Goal: Task Accomplishment & Management: Manage account settings

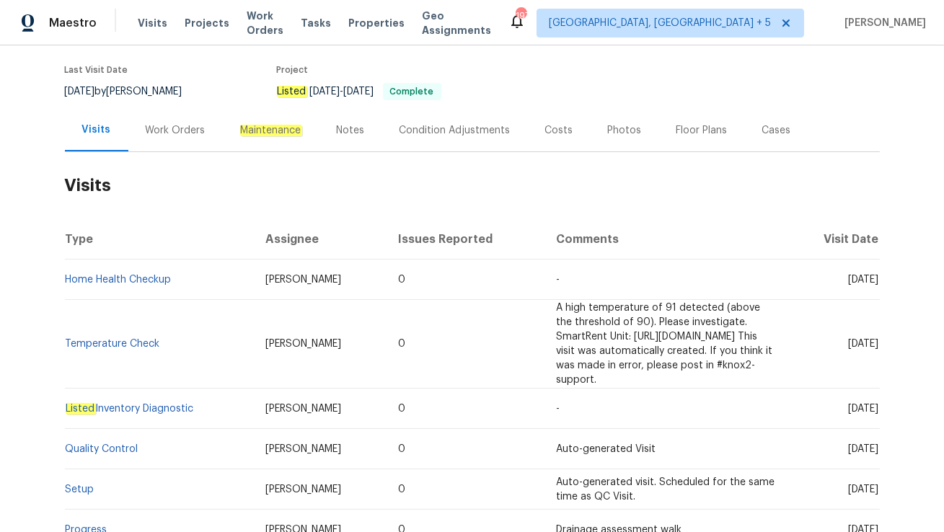
scroll to position [111, 0]
click at [167, 128] on div "Work Orders" at bounding box center [176, 129] width 60 height 14
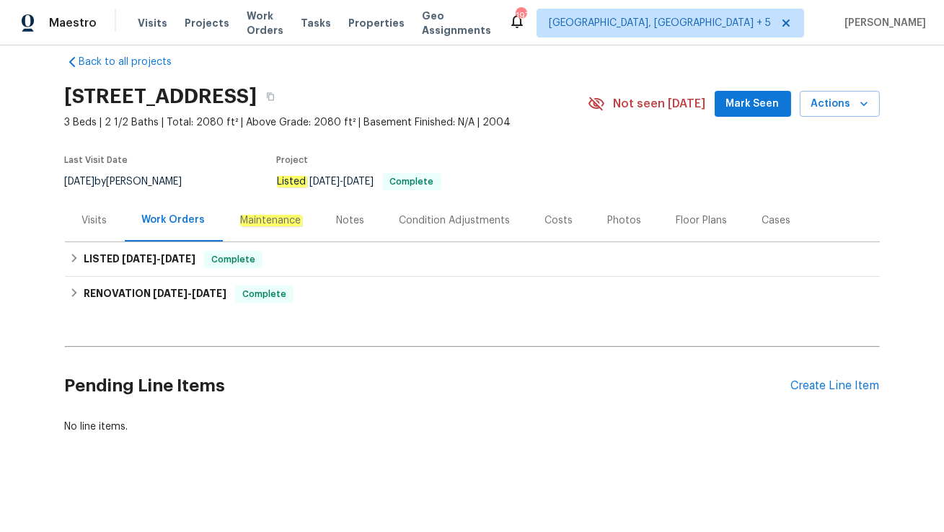
scroll to position [18, 0]
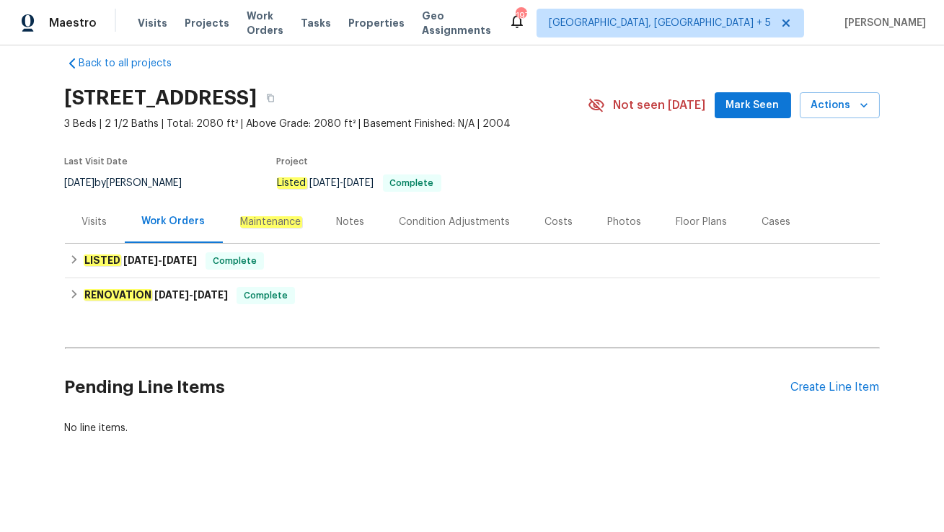
click at [766, 224] on div "Cases" at bounding box center [776, 222] width 29 height 14
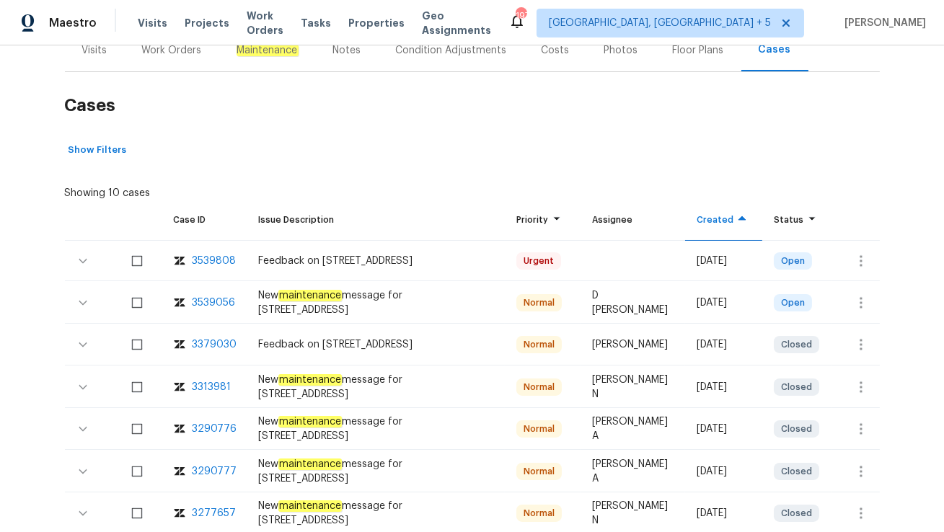
scroll to position [200, 0]
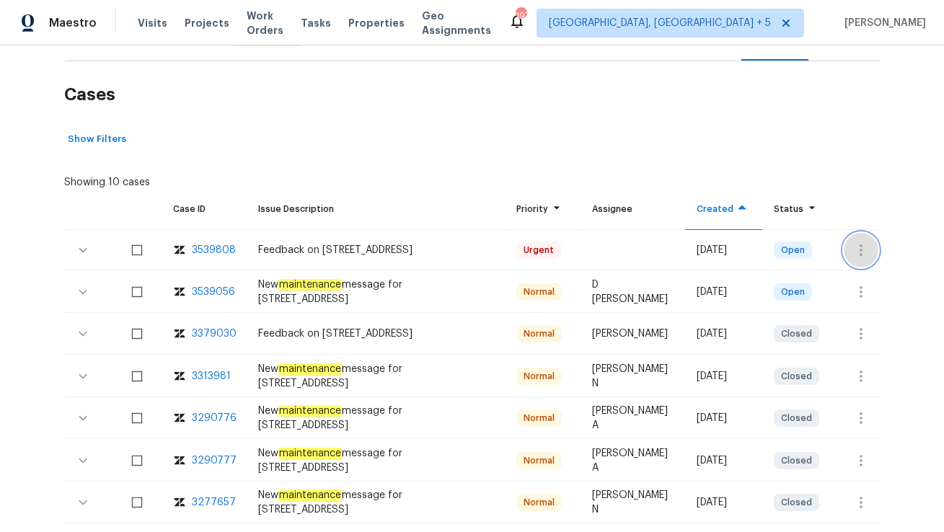
click at [853, 243] on icon "button" at bounding box center [860, 249] width 17 height 17
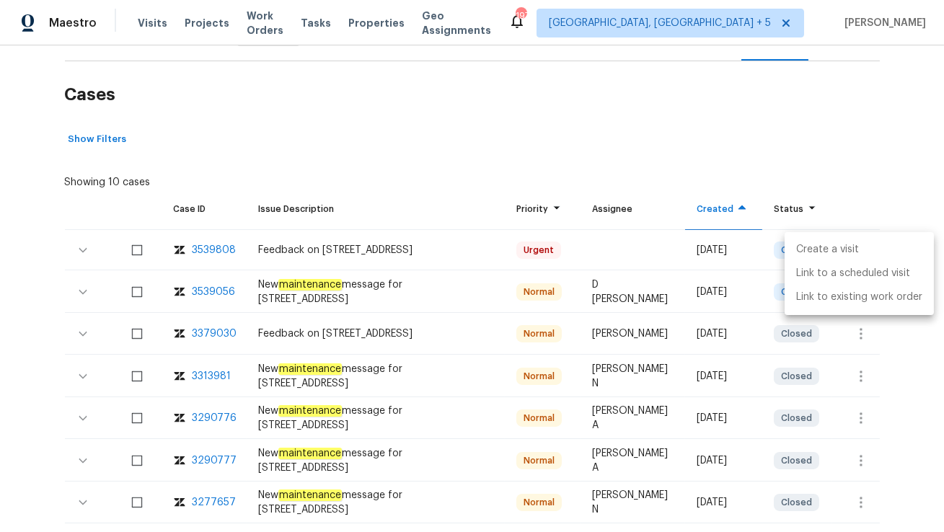
click at [857, 240] on li "Create a visit" at bounding box center [858, 250] width 149 height 24
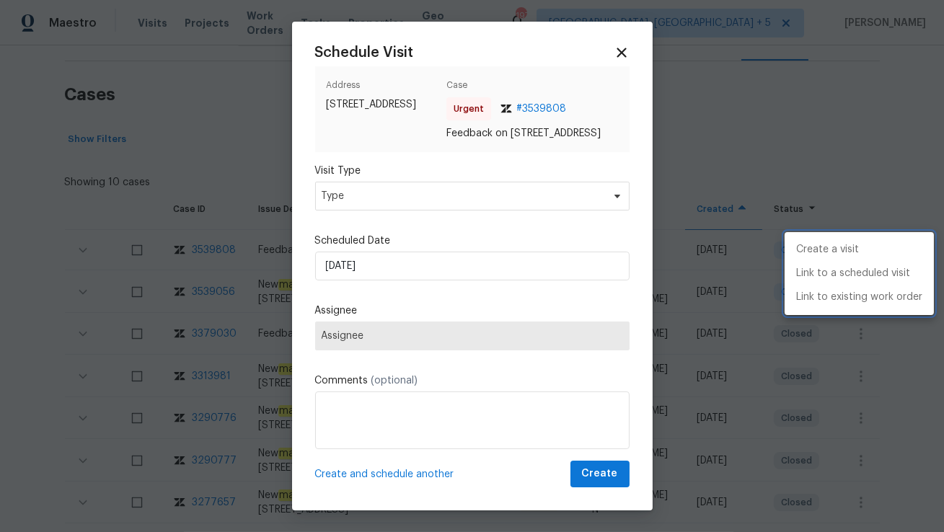
click at [409, 214] on div at bounding box center [472, 266] width 944 height 532
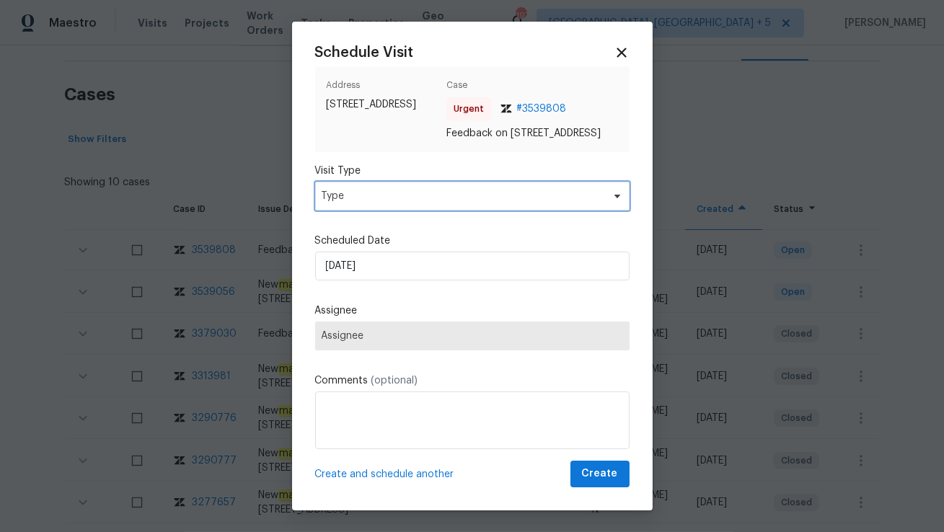
click at [409, 203] on span "Type" at bounding box center [461, 196] width 280 height 14
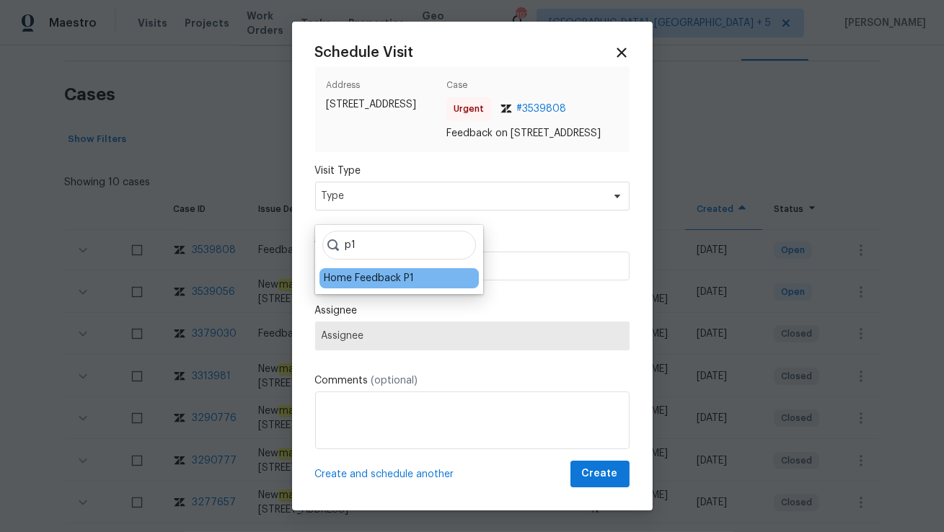
type input "p1"
click at [378, 279] on div "Home Feedback P1" at bounding box center [369, 278] width 90 height 14
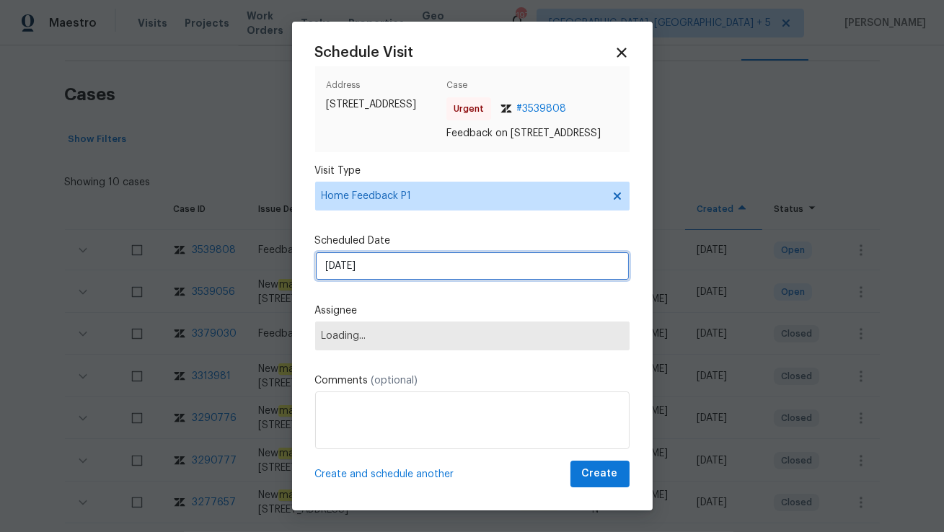
click at [386, 280] on input "06/10/2025" at bounding box center [472, 266] width 314 height 29
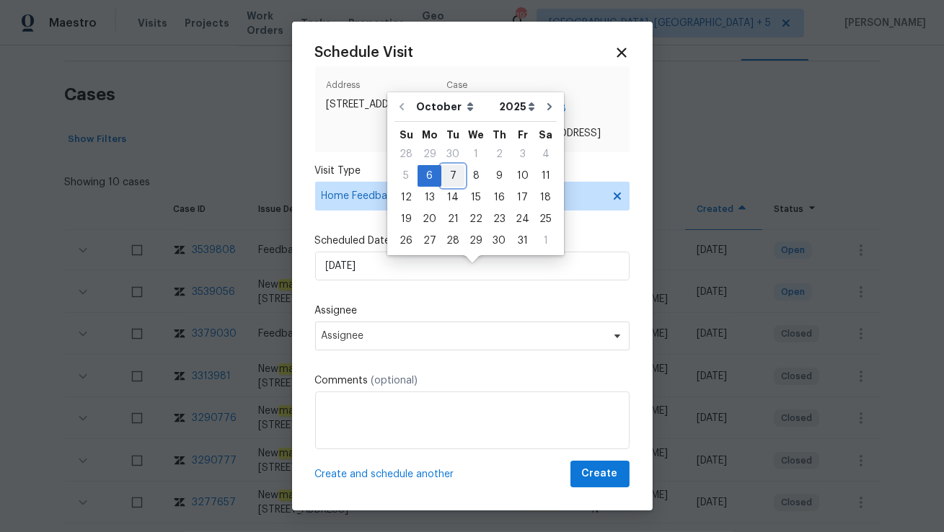
click at [450, 175] on div "7" at bounding box center [452, 176] width 23 height 20
type input "07/10/2025"
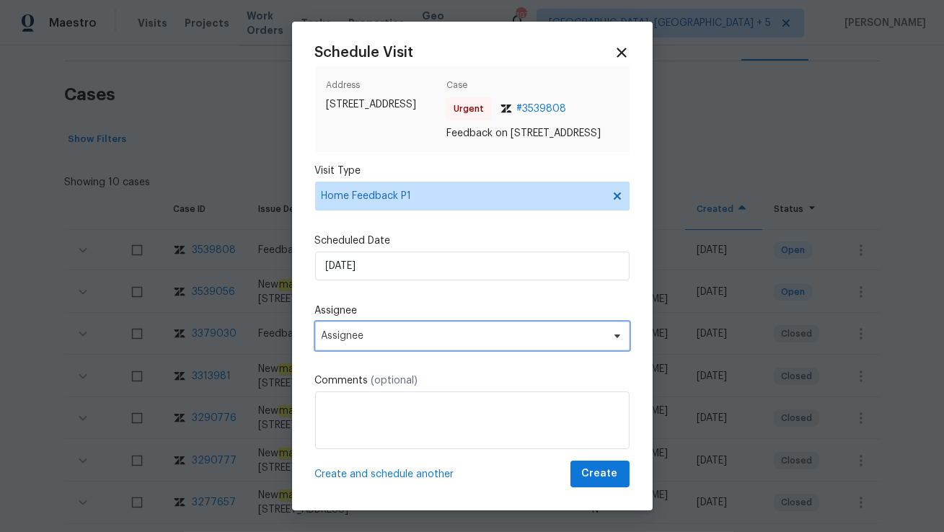
click at [381, 342] on span "Assignee" at bounding box center [462, 336] width 283 height 12
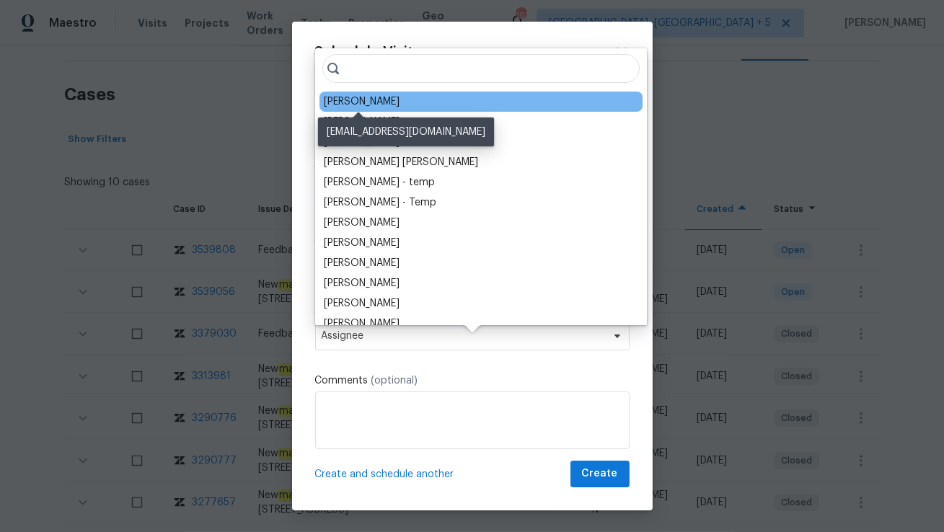
click at [347, 102] on div "Wayne Putnam" at bounding box center [362, 101] width 76 height 14
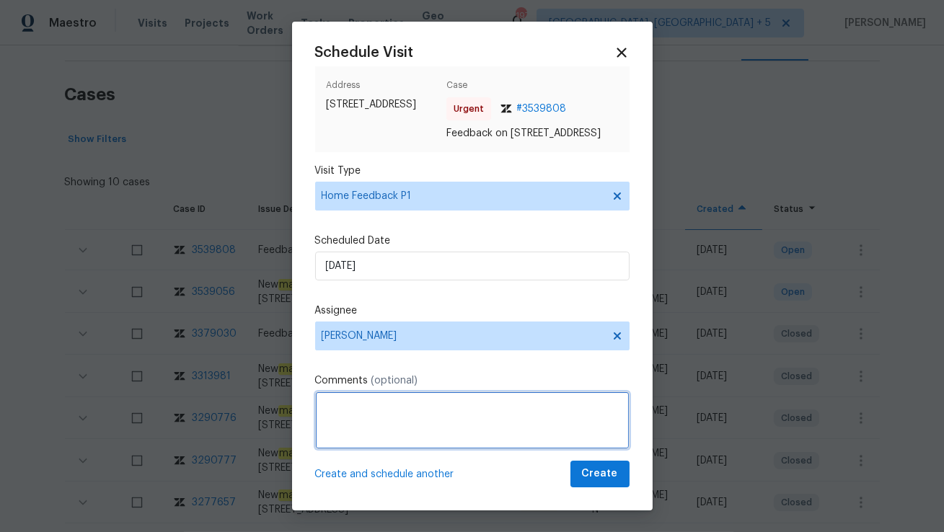
click at [334, 434] on textarea at bounding box center [472, 420] width 314 height 58
paste textarea "lights dont work in several rooms upstairs, garage smells very moldy."
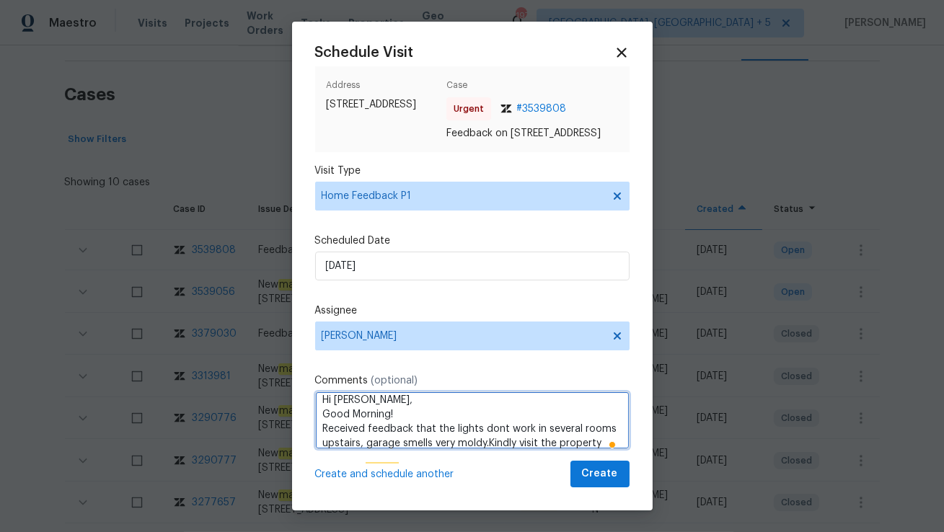
scroll to position [21, 0]
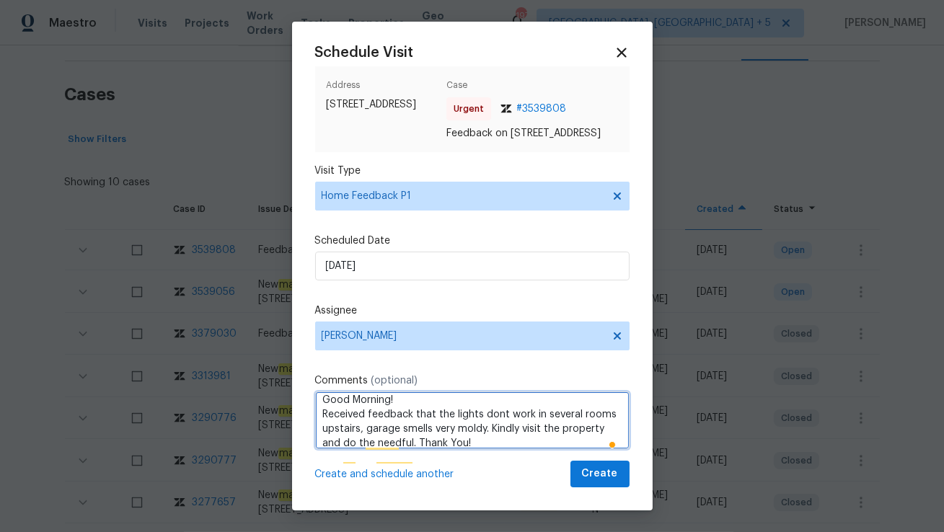
type textarea "Hi Wayne, Good Morning! Received feedback that the lights dont work in several …"
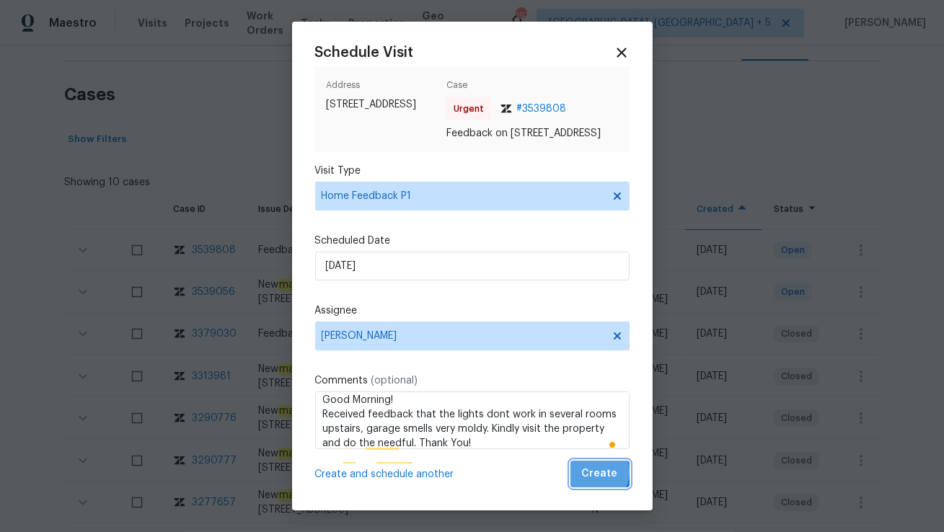
click at [595, 483] on span "Create" at bounding box center [600, 474] width 36 height 18
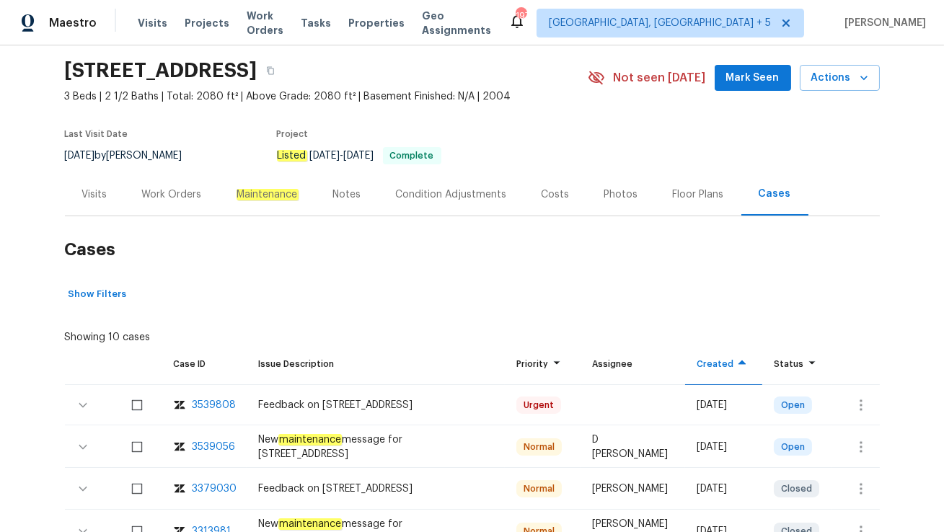
scroll to position [0, 0]
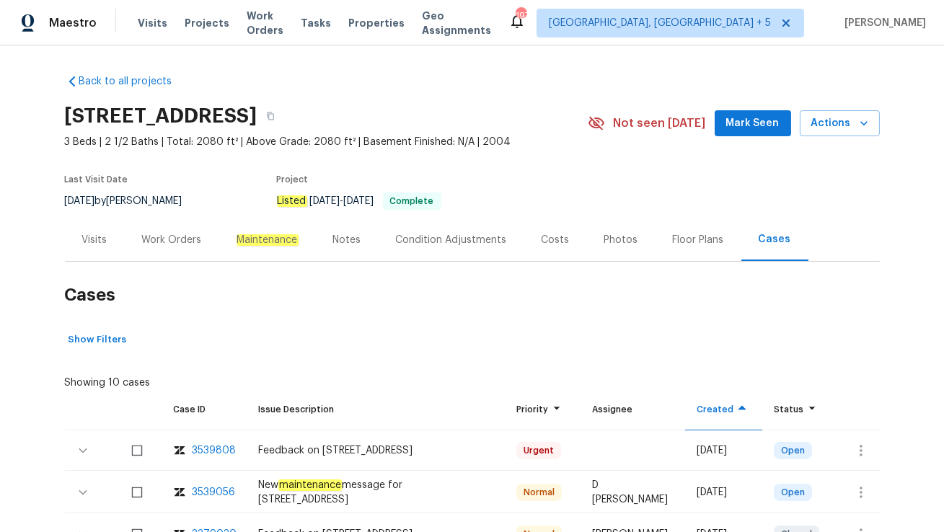
click at [90, 245] on div "Visits" at bounding box center [94, 240] width 25 height 14
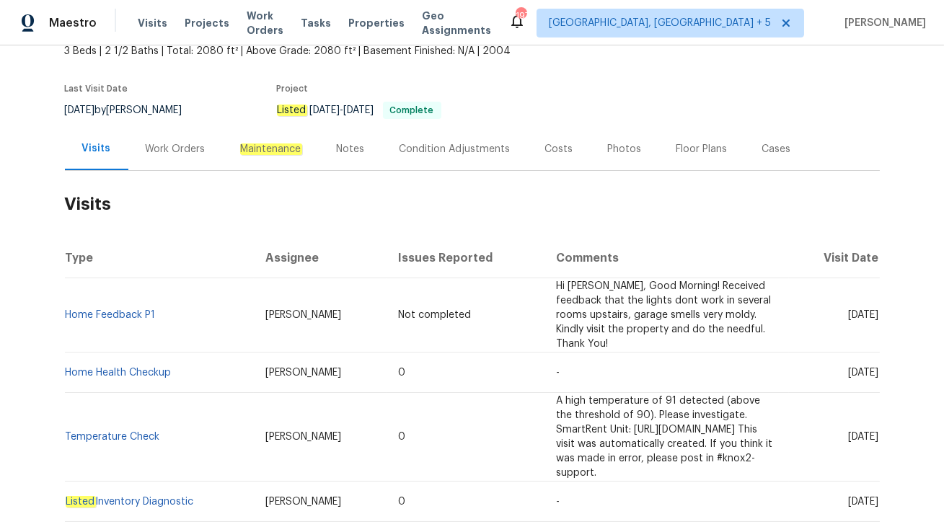
scroll to position [103, 0]
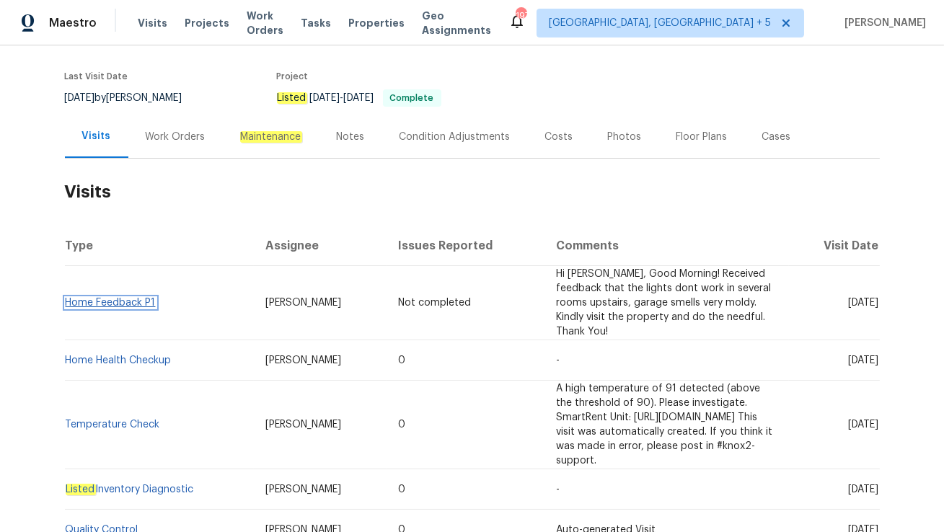
click at [136, 298] on link "Home Feedback P1" at bounding box center [111, 303] width 90 height 10
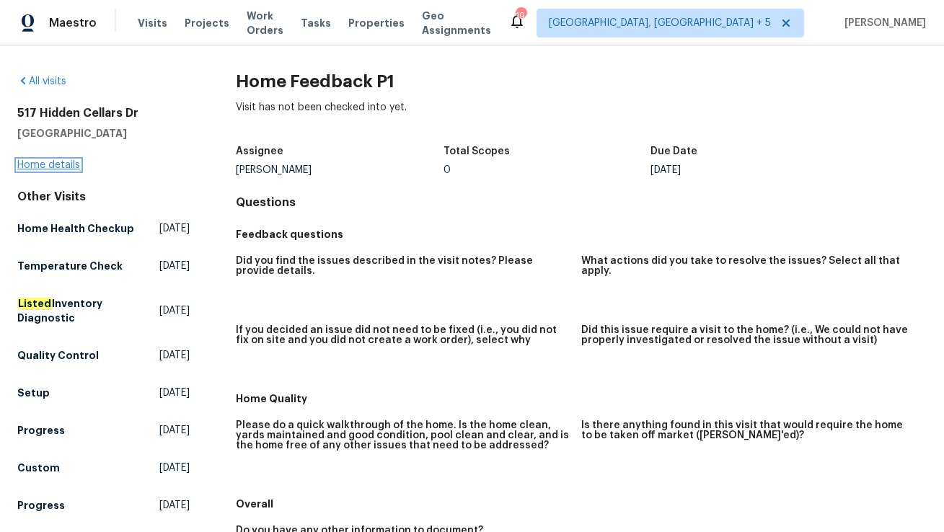
click at [58, 168] on link "Home details" at bounding box center [48, 165] width 63 height 10
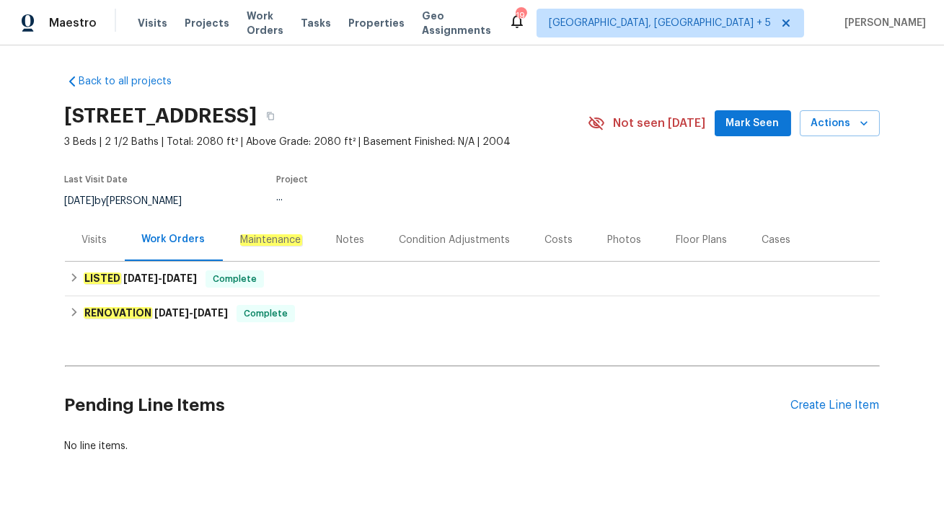
click at [101, 241] on div "Visits" at bounding box center [94, 240] width 25 height 14
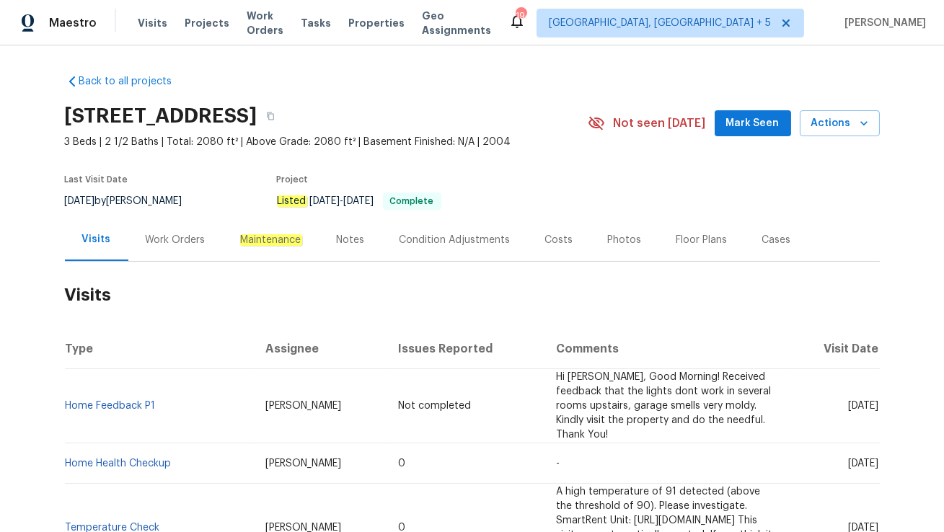
click at [174, 237] on div "Work Orders" at bounding box center [176, 240] width 60 height 14
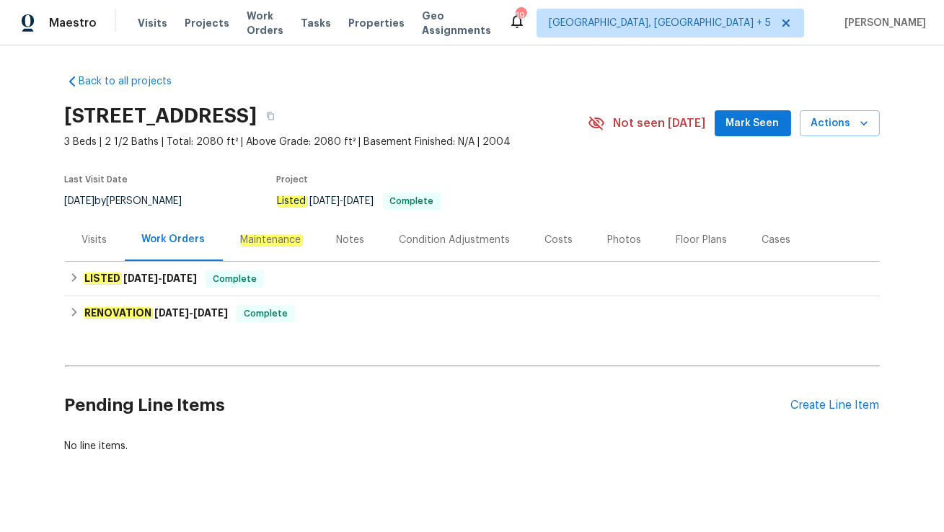
click at [86, 248] on div "Visits" at bounding box center [95, 239] width 60 height 43
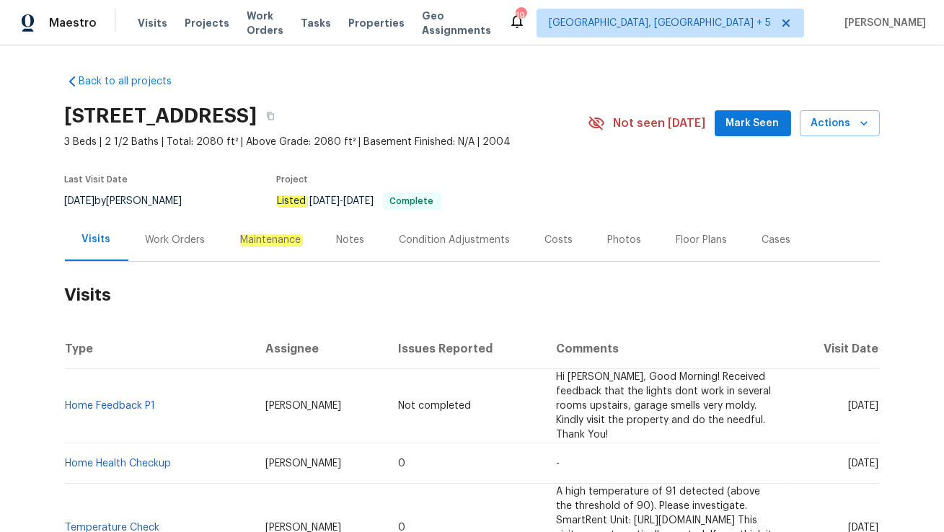
click at [161, 240] on div "Work Orders" at bounding box center [176, 240] width 60 height 14
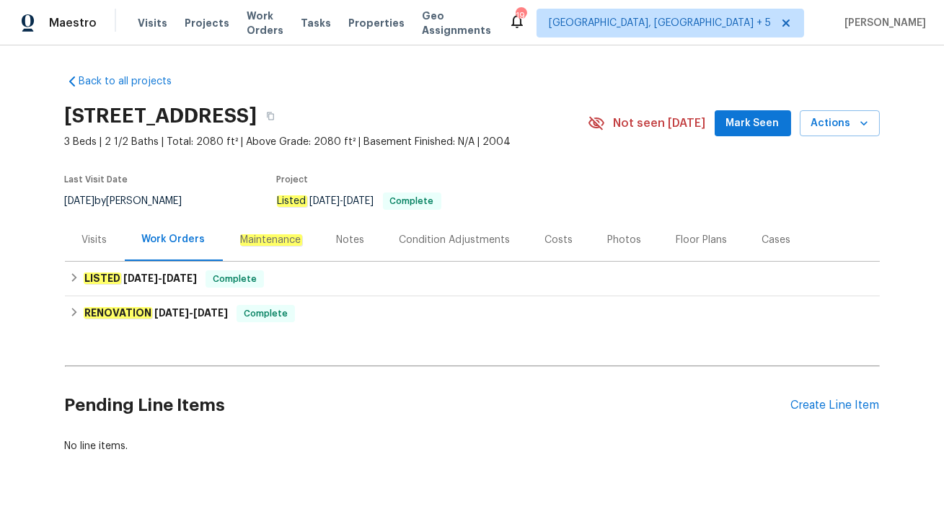
click at [117, 241] on div "Visits" at bounding box center [95, 239] width 60 height 43
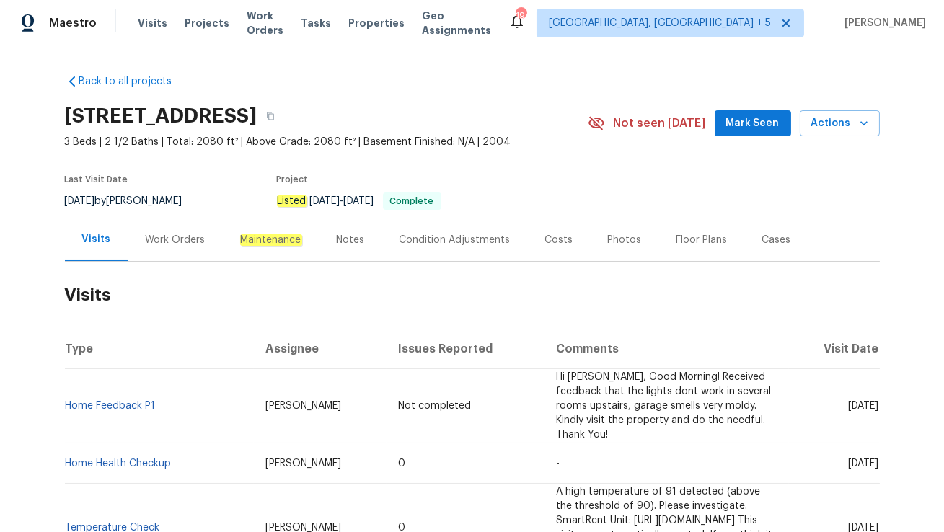
click at [187, 236] on div "Work Orders" at bounding box center [176, 240] width 60 height 14
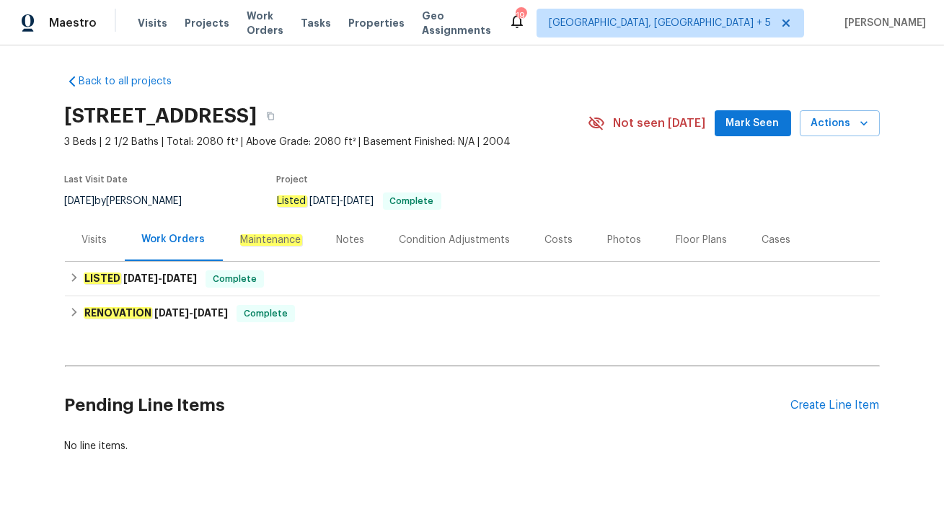
click at [89, 240] on div "Visits" at bounding box center [94, 240] width 25 height 14
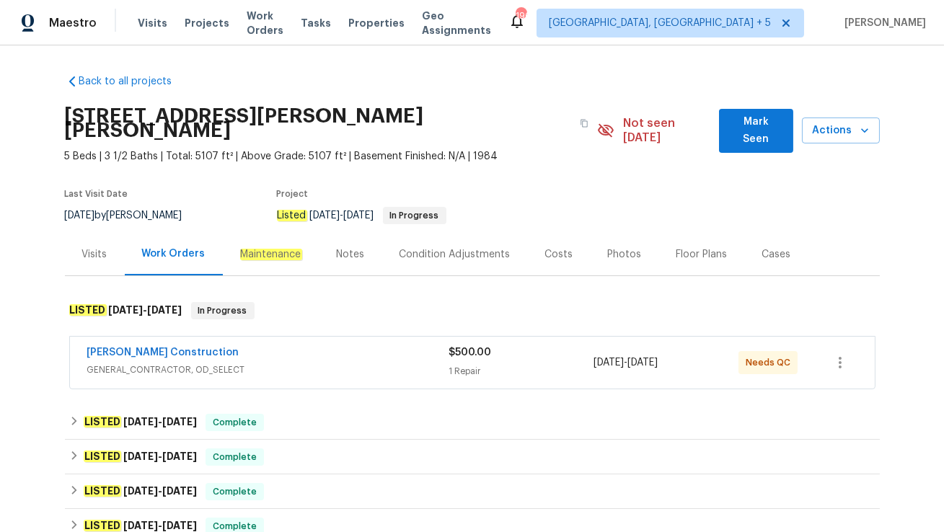
click at [306, 365] on div "[PERSON_NAME] Construction GENERAL_CONTRACTOR, OD_SELECT $500.00 1 Repair [DATE…" at bounding box center [472, 363] width 804 height 52
click at [353, 363] on span "GENERAL_CONTRACTOR, OD_SELECT" at bounding box center [268, 370] width 362 height 14
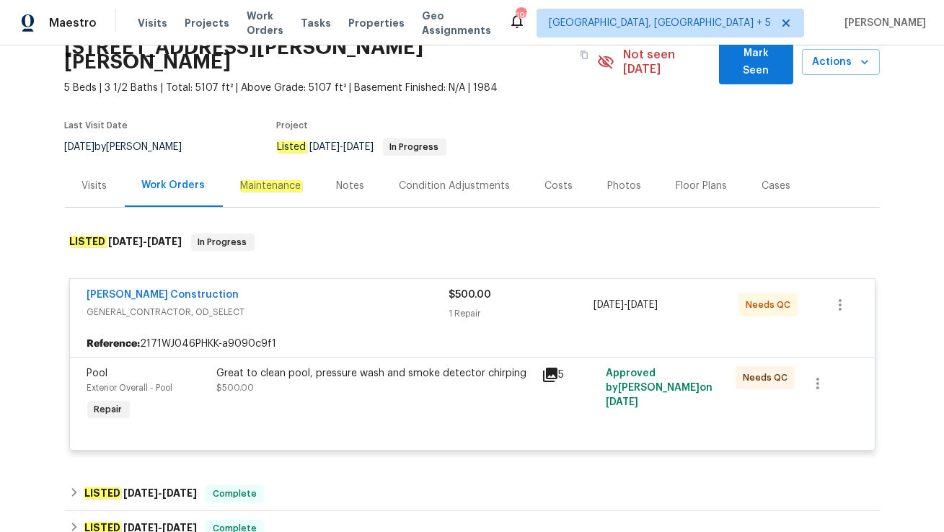
scroll to position [87, 0]
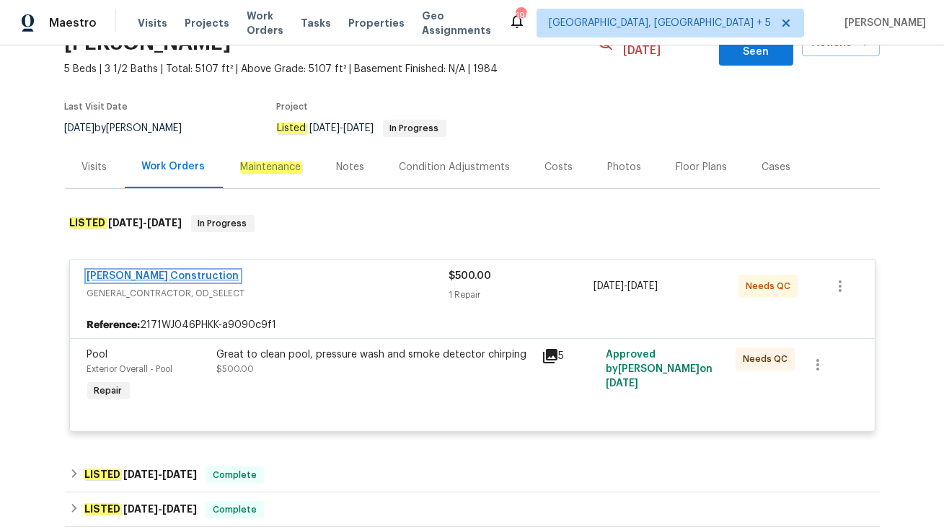
click at [146, 271] on link "Navarro Construction" at bounding box center [163, 276] width 152 height 10
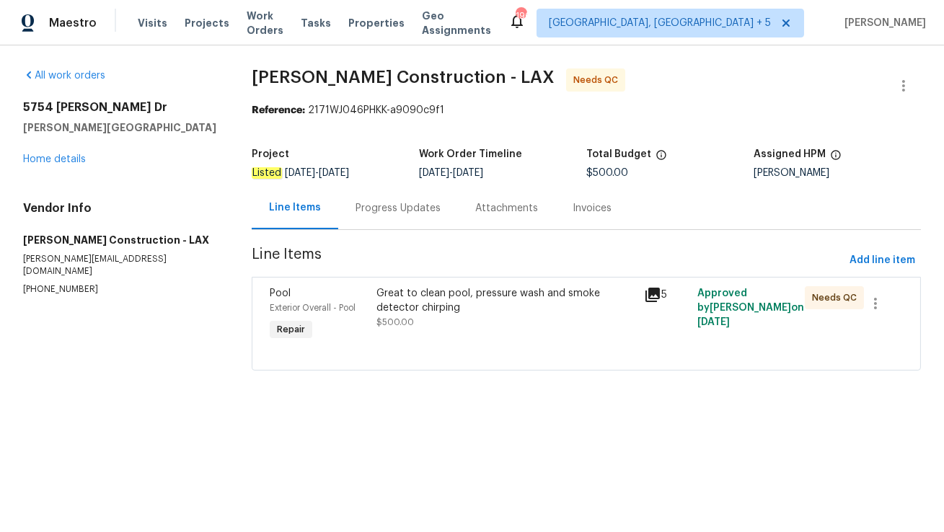
click at [652, 295] on icon at bounding box center [652, 295] width 14 height 14
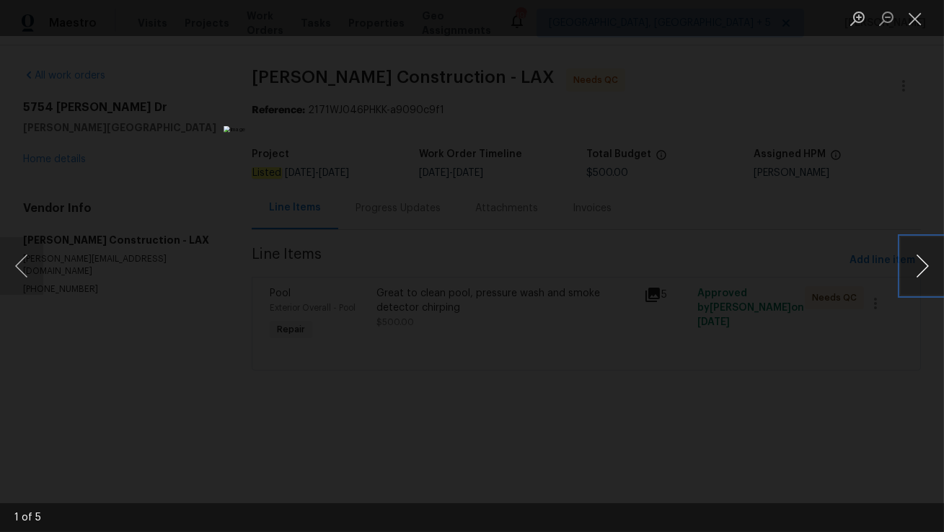
click at [924, 261] on button "Next image" at bounding box center [921, 266] width 43 height 58
click at [907, 268] on button "Next image" at bounding box center [921, 266] width 43 height 58
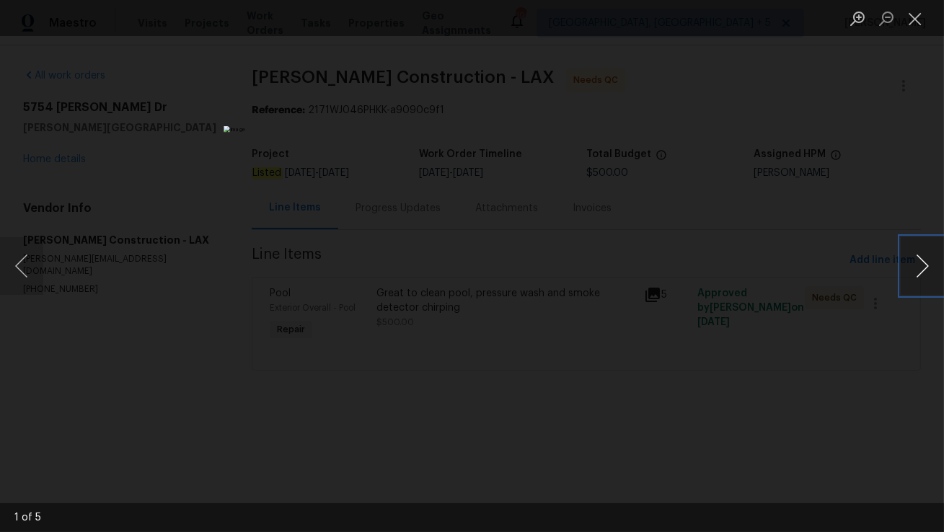
click at [907, 268] on button "Next image" at bounding box center [921, 266] width 43 height 58
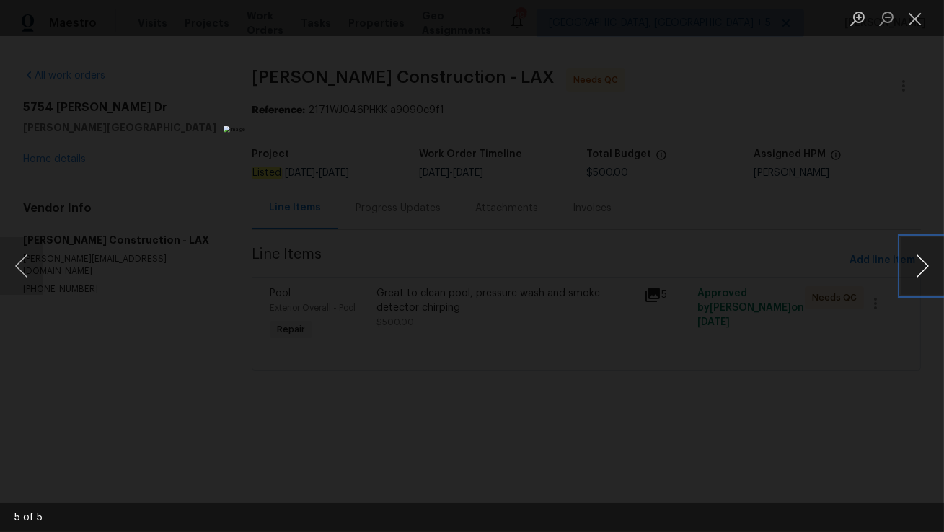
click at [907, 268] on button "Next image" at bounding box center [921, 266] width 43 height 58
click at [915, 21] on button "Close lightbox" at bounding box center [914, 18] width 29 height 25
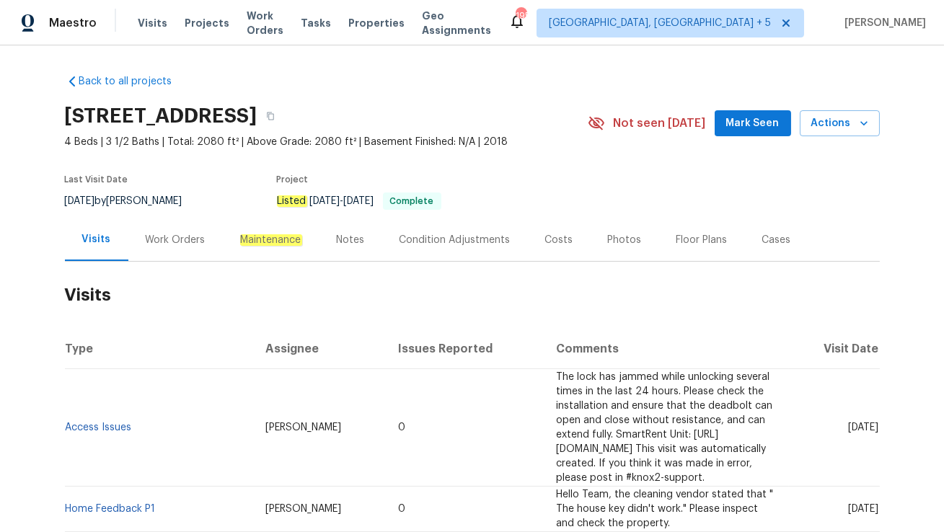
scroll to position [116, 0]
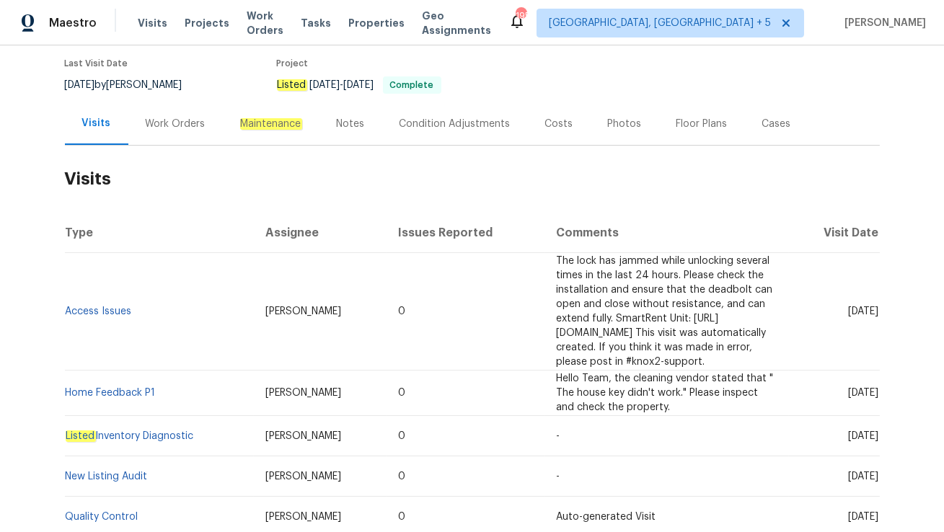
click at [148, 135] on div "Work Orders" at bounding box center [175, 123] width 94 height 43
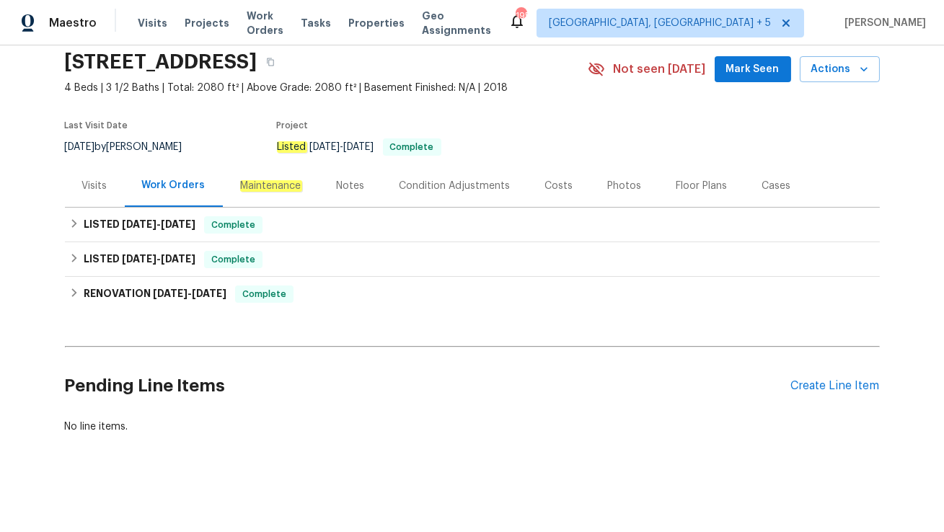
scroll to position [53, 0]
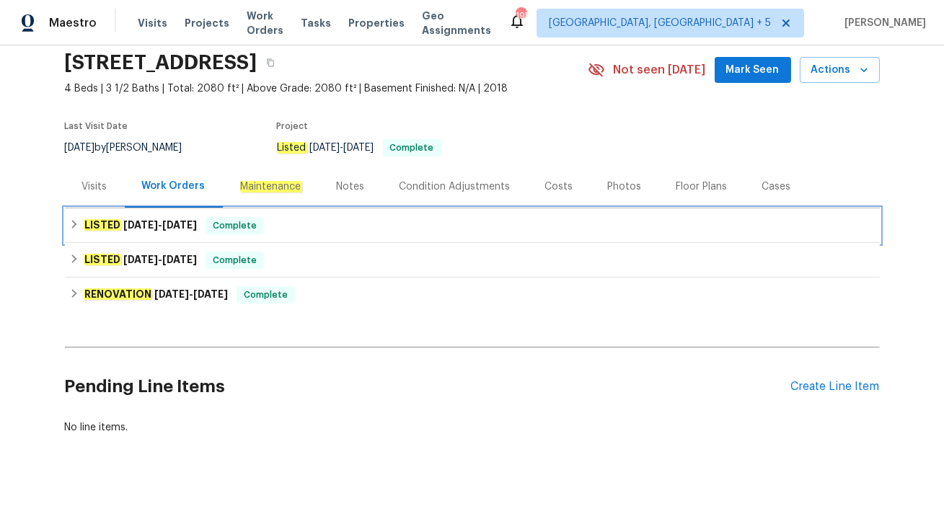
click at [272, 232] on div "LISTED 8/5/25 - 8/13/25 Complete" at bounding box center [472, 225] width 806 height 17
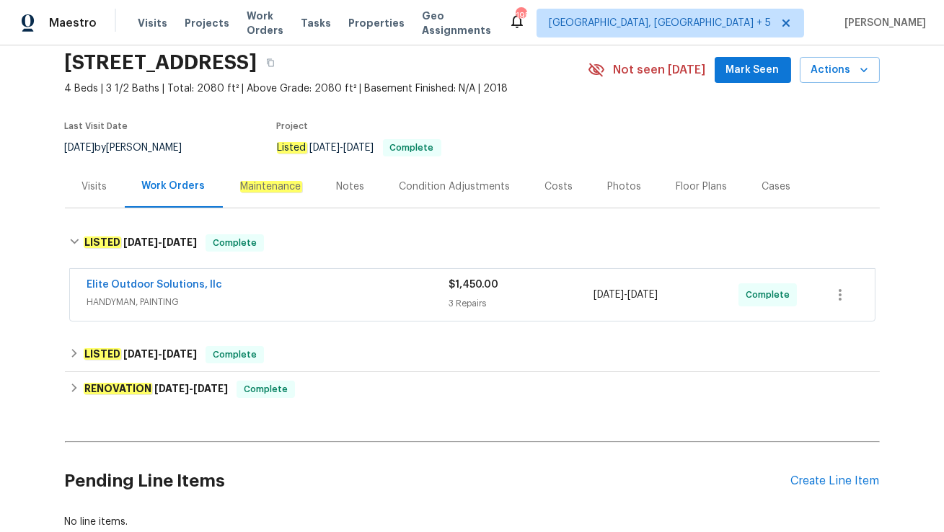
click at [276, 298] on span "HANDYMAN, PAINTING" at bounding box center [268, 302] width 362 height 14
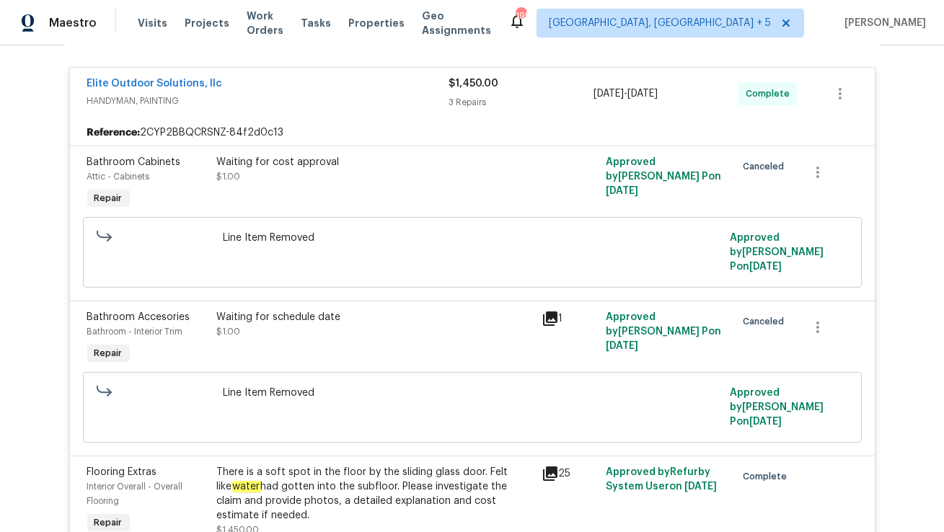
scroll to position [218, 0]
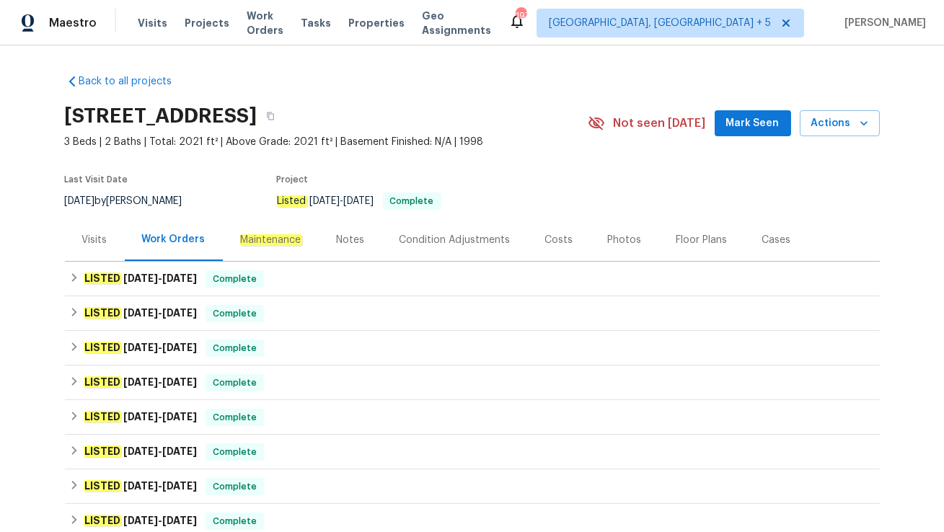
scroll to position [261, 0]
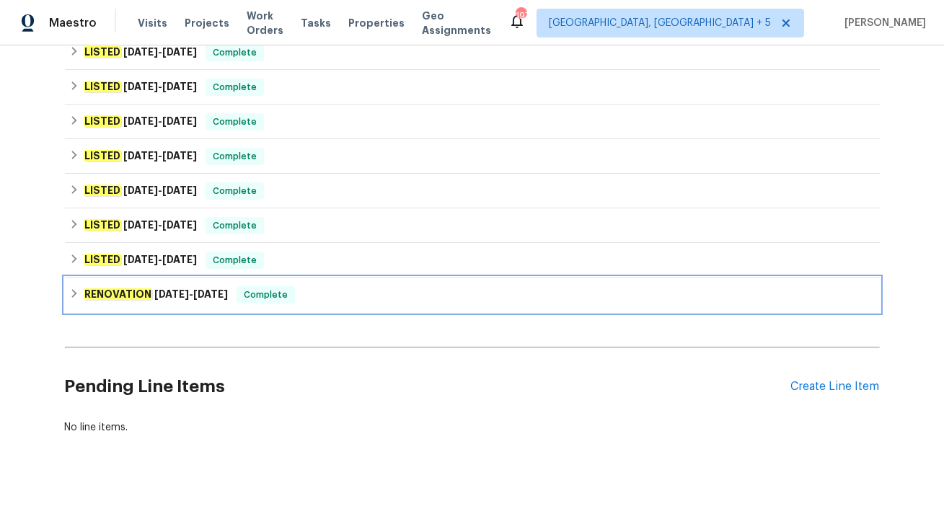
click at [311, 288] on div "RENOVATION 1/13/25 - 1/23/25 Complete" at bounding box center [472, 294] width 806 height 17
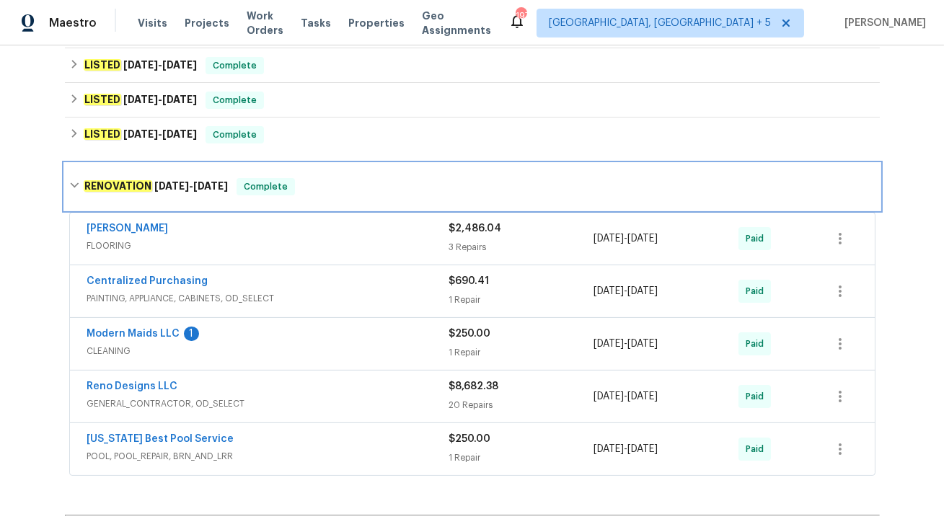
scroll to position [389, 0]
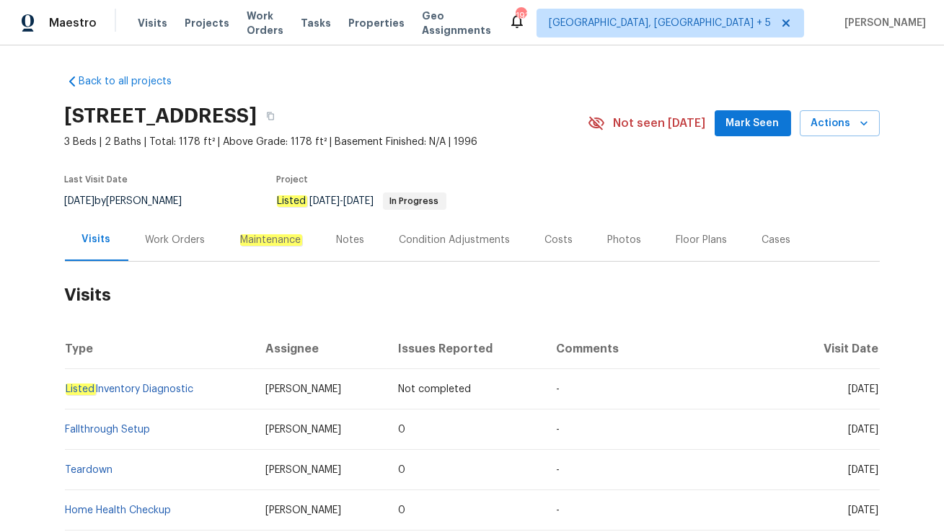
click at [161, 243] on div "Work Orders" at bounding box center [176, 240] width 60 height 14
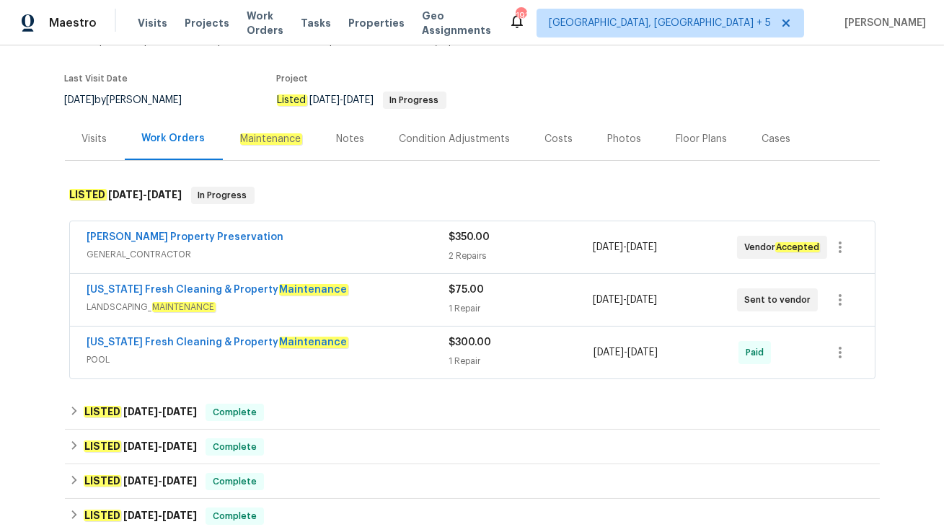
scroll to position [123, 0]
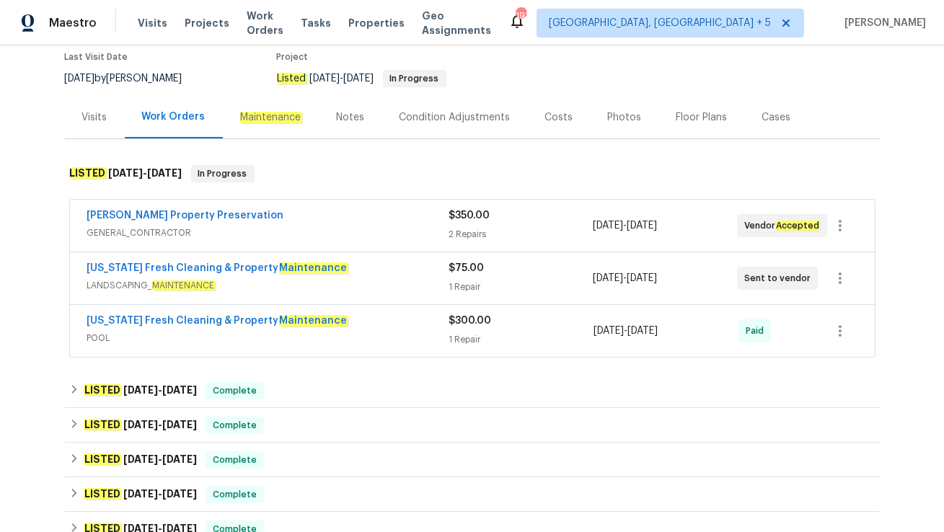
click at [339, 283] on span "LANDSCAPING_ MAINTENANCE" at bounding box center [267, 285] width 361 height 14
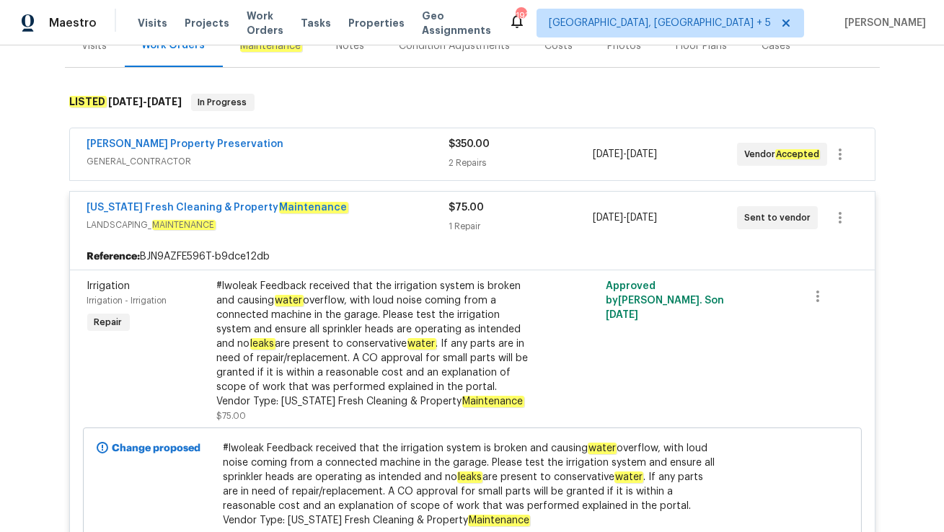
scroll to position [172, 0]
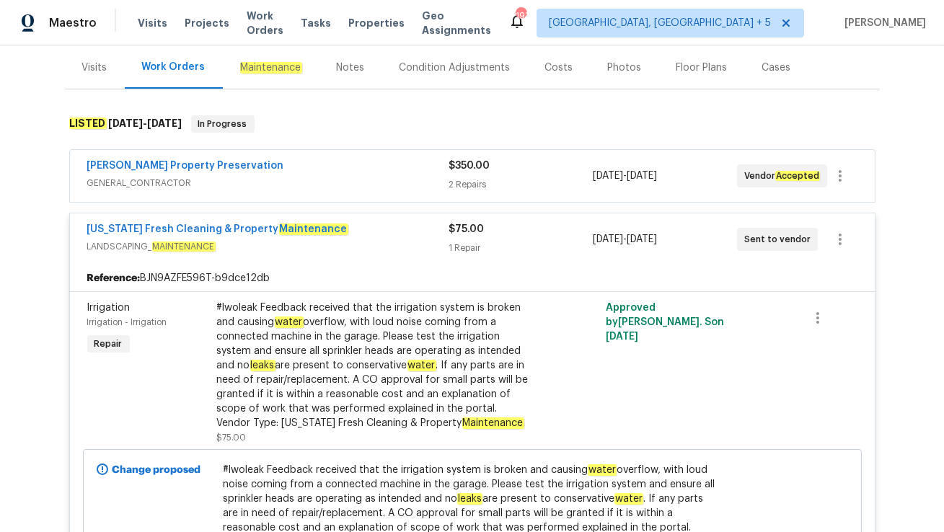
click at [300, 176] on span "GENERAL_CONTRACTOR" at bounding box center [267, 183] width 361 height 14
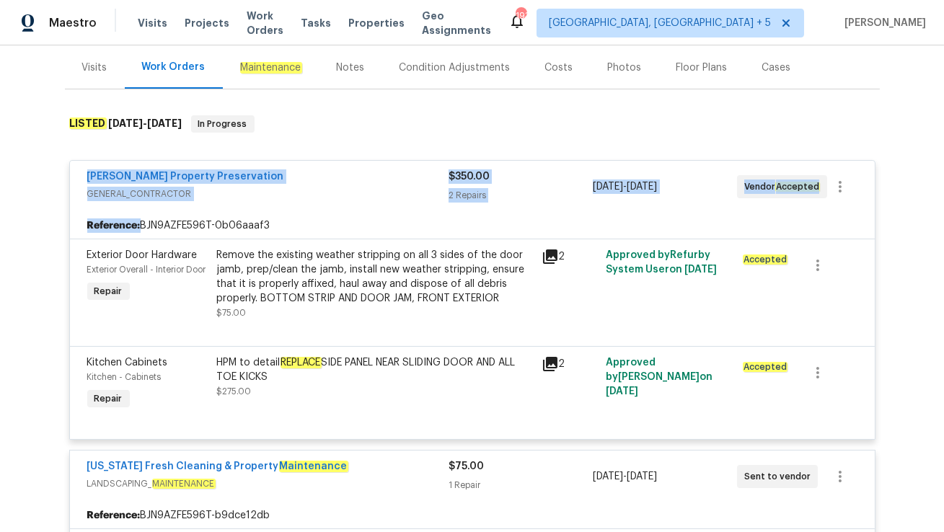
drag, startPoint x: 81, startPoint y: 174, endPoint x: 760, endPoint y: 218, distance: 680.5
click at [760, 218] on div "[PERSON_NAME] Property Preservation GENERAL_CONTRACTOR $350.00 2 Repairs [DATE]…" at bounding box center [472, 300] width 806 height 280
copy div "[PERSON_NAME] Property Preservation GENERAL_CONTRACTOR $350.00 2 Repairs [DATE]…"
